Goal: Task Accomplishment & Management: Manage account settings

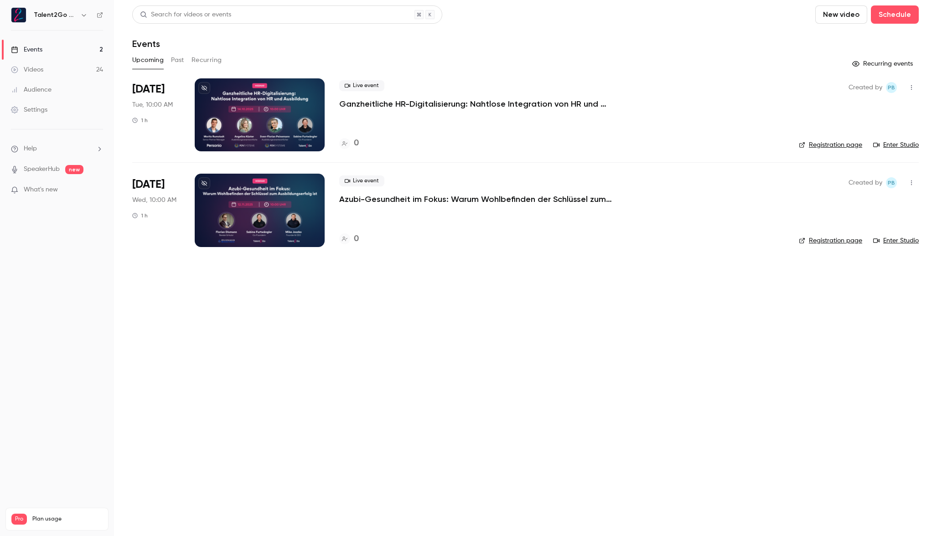
click at [400, 200] on p "Azubi-Gesundheit im Fokus: Warum Wohlbefinden der Schlüssel zum Ausbildungserfo…" at bounding box center [476, 199] width 274 height 11
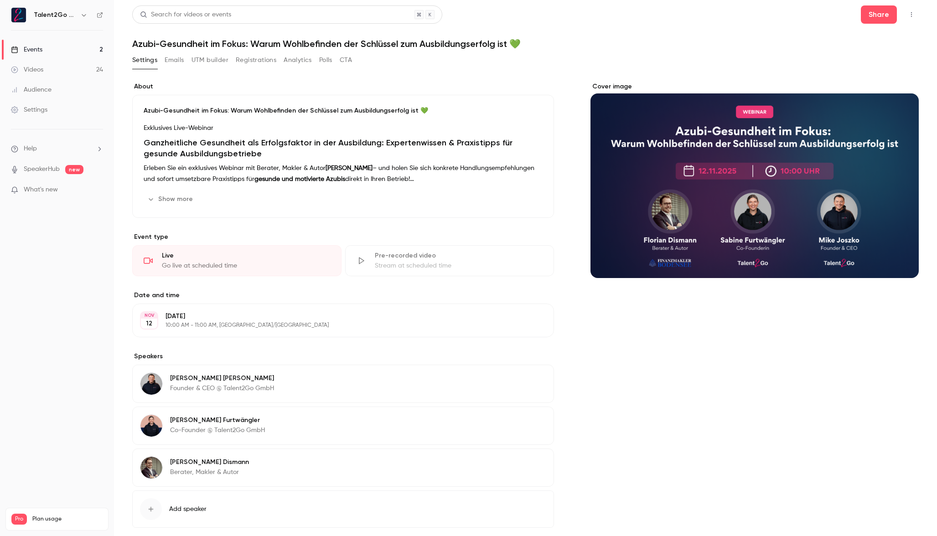
click at [292, 156] on h1 "Ganzheitliche Gesundheit als Erfolgsfaktor in der Ausbildung: Expertenwissen & …" at bounding box center [343, 148] width 399 height 22
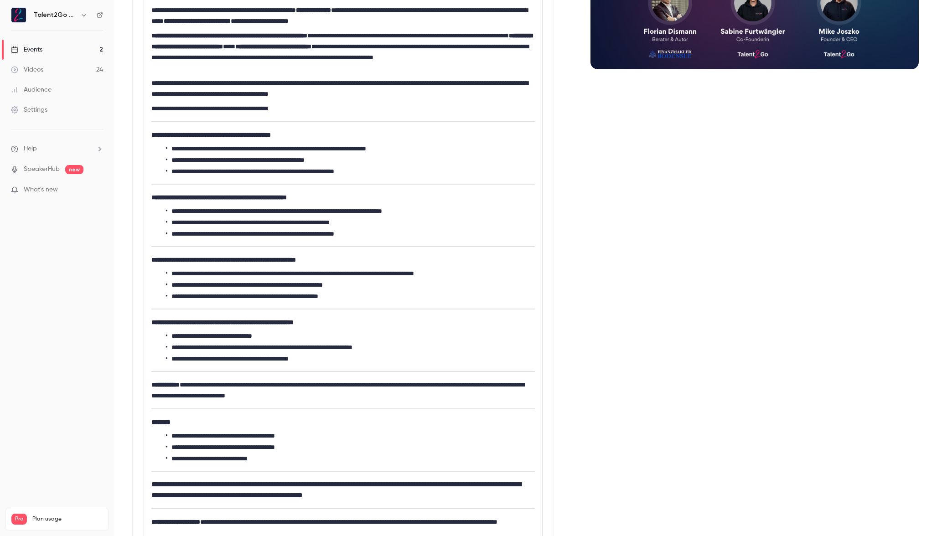
scroll to position [372, 0]
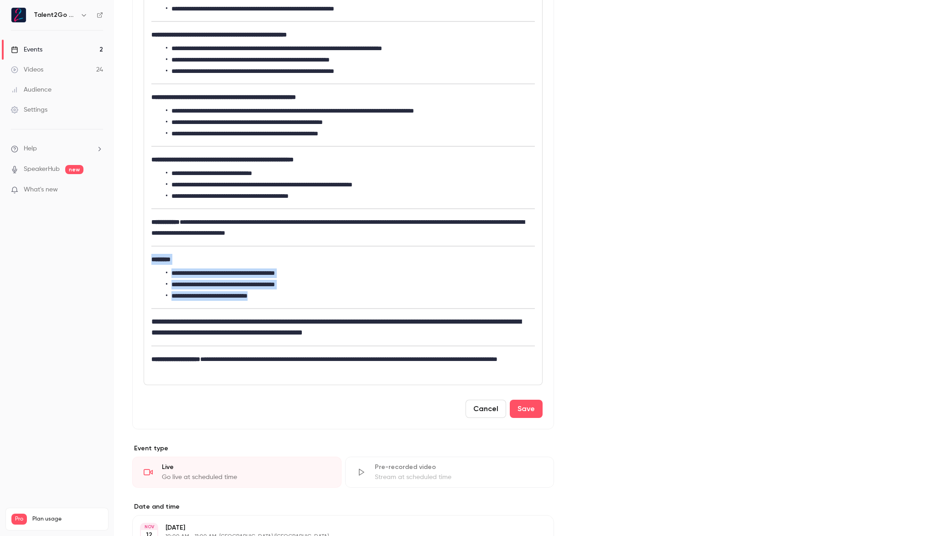
drag, startPoint x: 291, startPoint y: 293, endPoint x: 151, endPoint y: 257, distance: 143.7
click at [151, 257] on div "**********" at bounding box center [343, 90] width 398 height 589
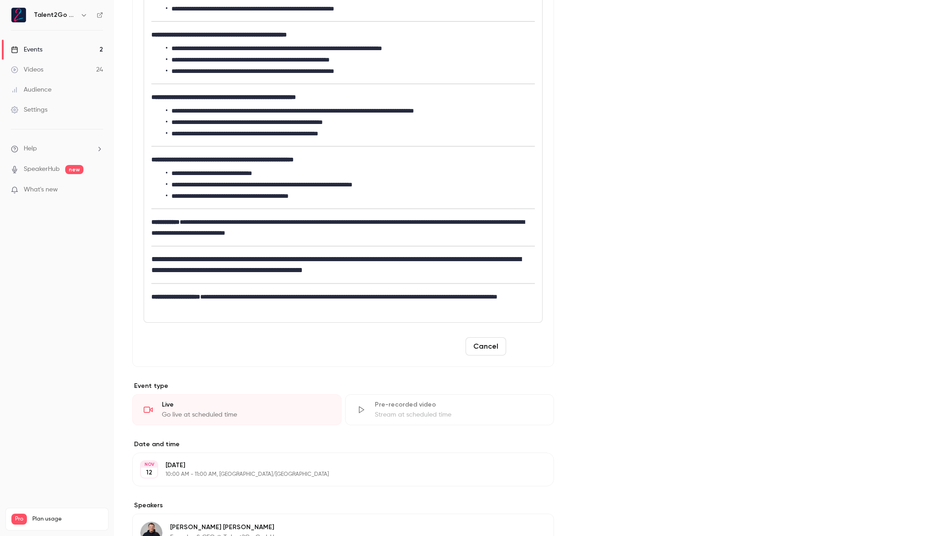
click at [514, 349] on button "Save" at bounding box center [526, 346] width 33 height 18
